Goal: Communication & Community: Participate in discussion

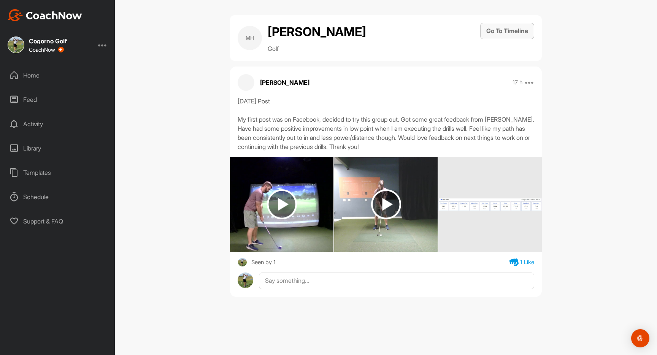
click at [505, 31] on button "Go To Timeline" at bounding box center [507, 31] width 54 height 16
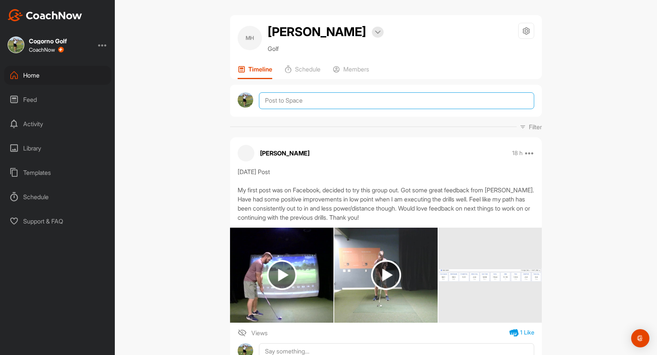
click at [348, 102] on textarea at bounding box center [396, 100] width 275 height 17
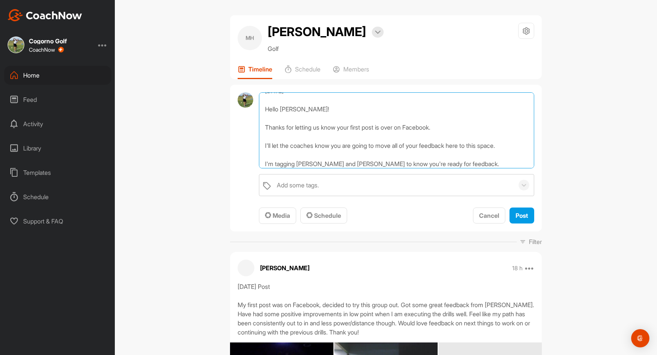
scroll to position [28, 0]
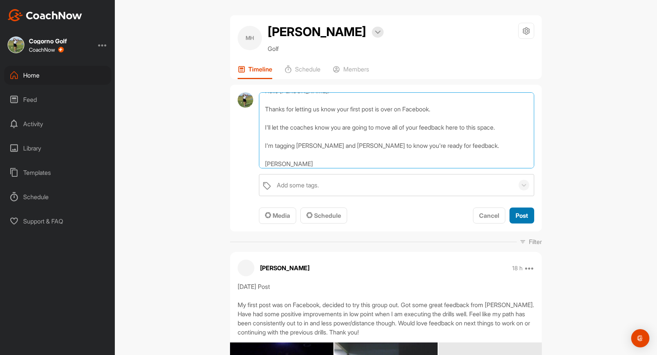
type textarea "[DATE] Hello [PERSON_NAME]! Thanks for letting us know your first post is over …"
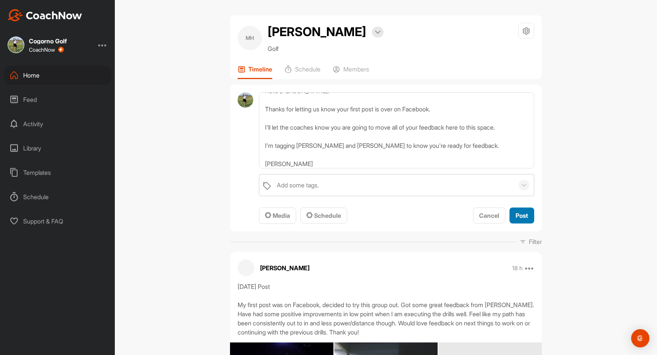
click at [517, 215] on span "Post" at bounding box center [522, 216] width 13 height 8
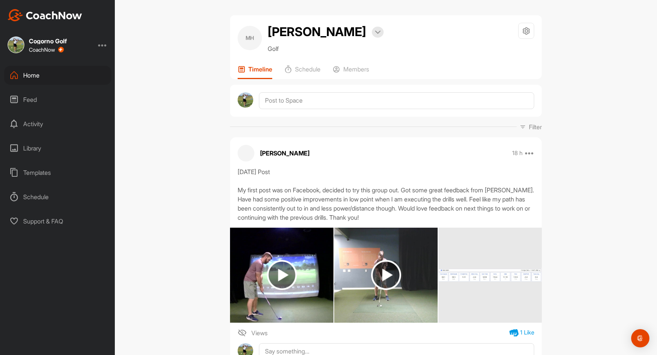
scroll to position [0, 0]
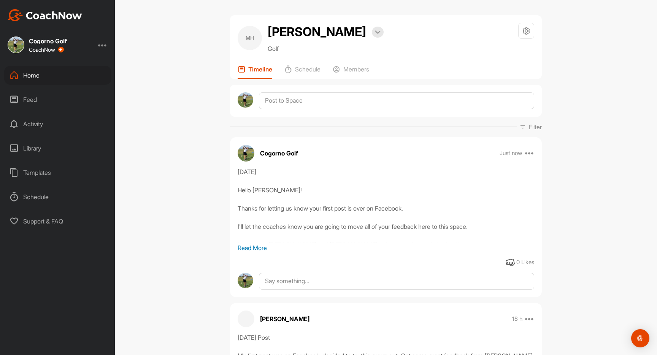
click at [37, 78] on div "Home" at bounding box center [57, 75] width 107 height 19
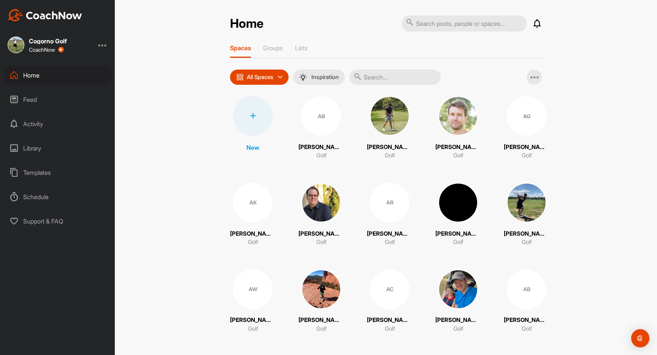
click at [539, 26] on icon at bounding box center [537, 23] width 9 height 9
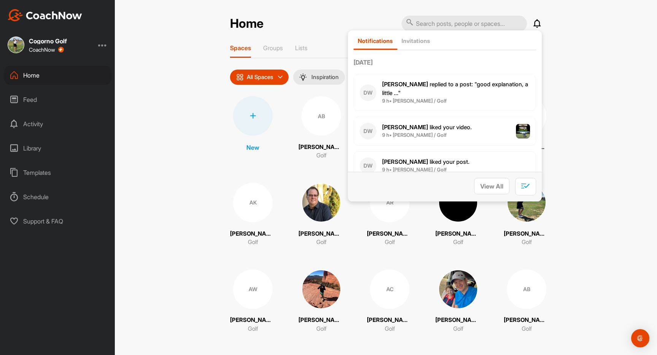
click at [484, 89] on p "[PERSON_NAME] replied to a post : "good explanation, a little ..."" at bounding box center [456, 88] width 148 height 17
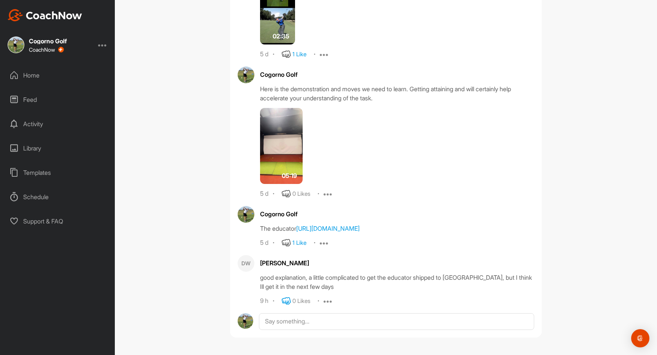
click at [289, 300] on icon at bounding box center [286, 301] width 9 height 9
click at [23, 76] on div "Home" at bounding box center [57, 75] width 107 height 19
